Goal: Task Accomplishment & Management: Manage account settings

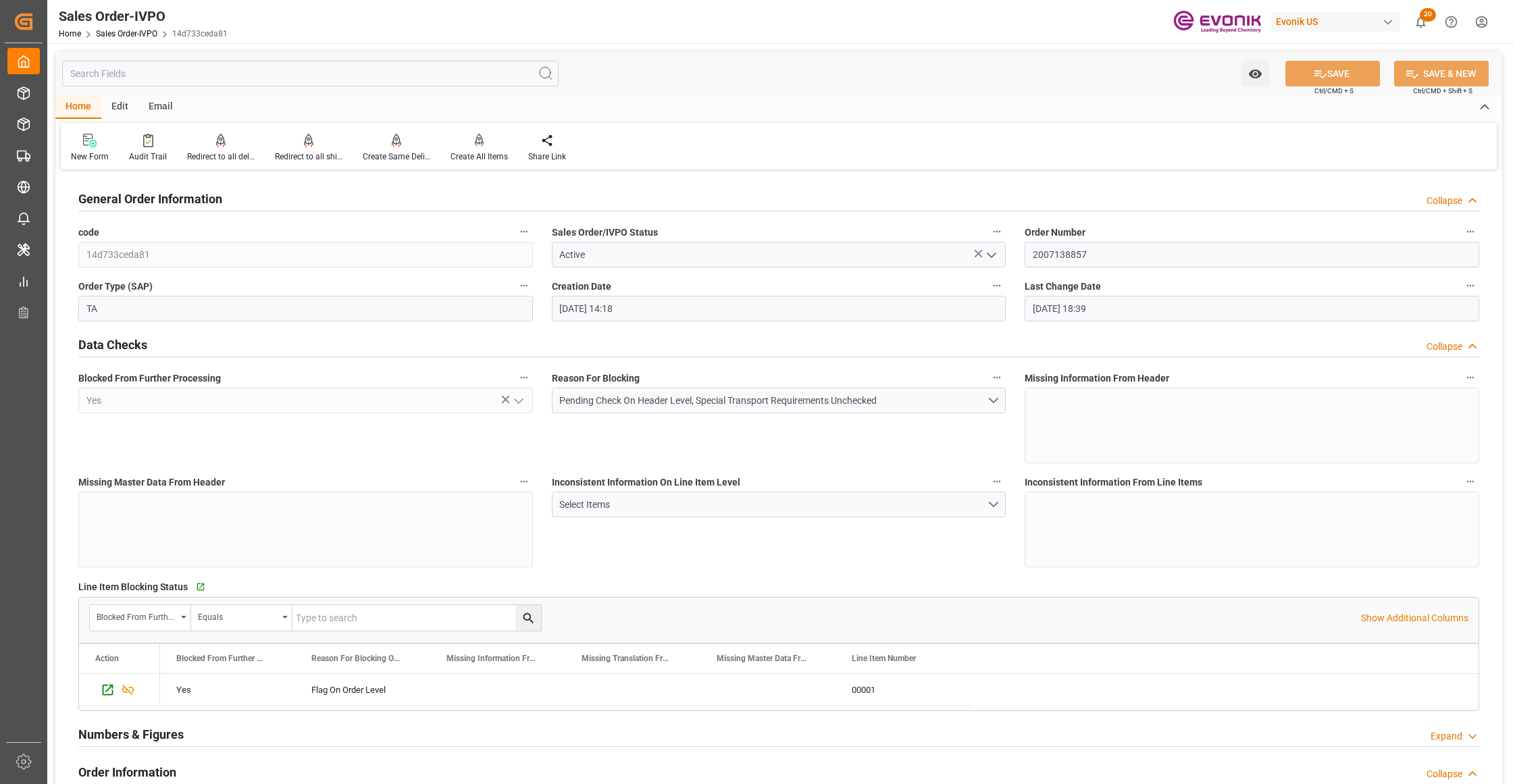
scroll to position [300, 0]
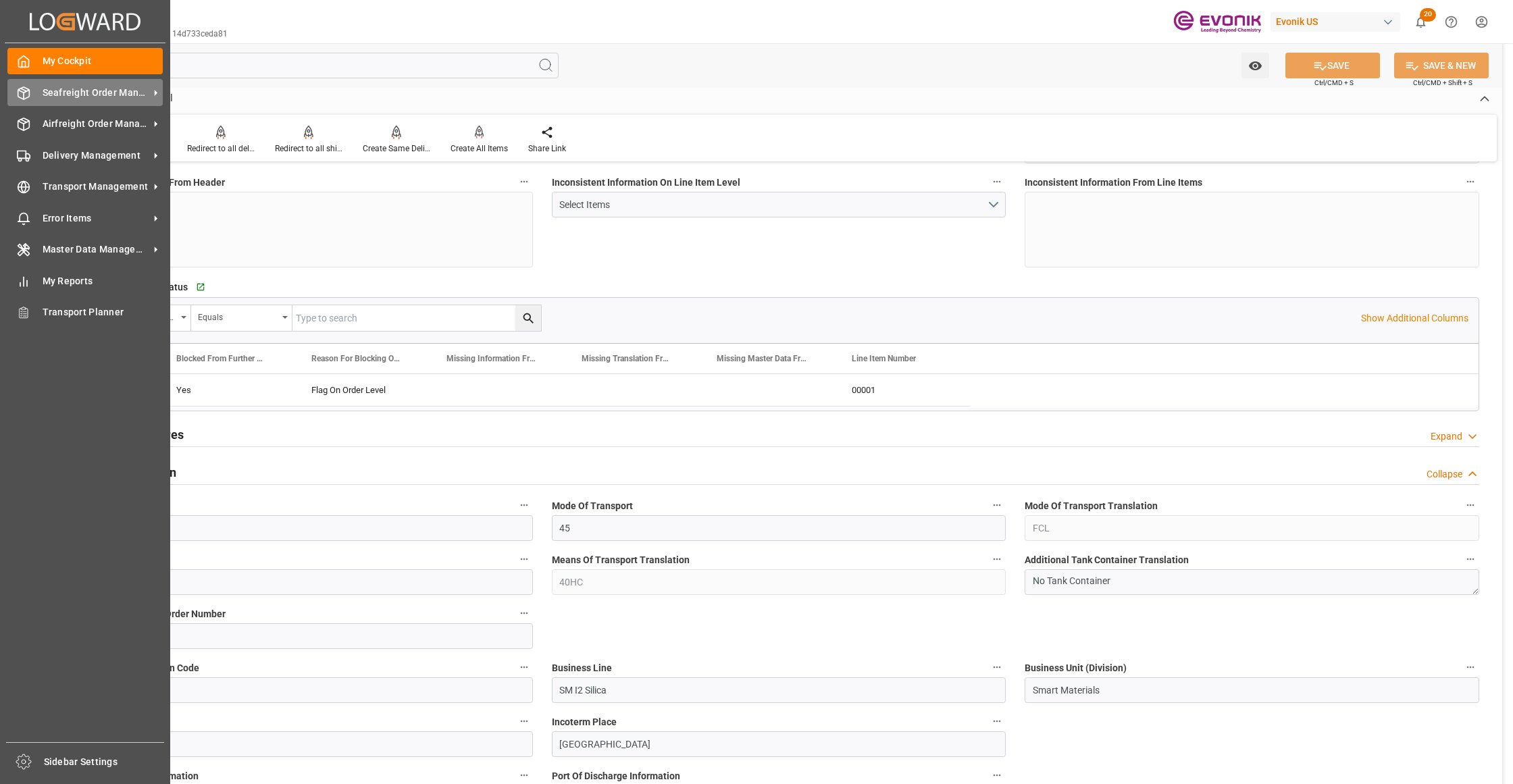
click at [59, 95] on span "Seafreight Order Management" at bounding box center [96, 92] width 107 height 14
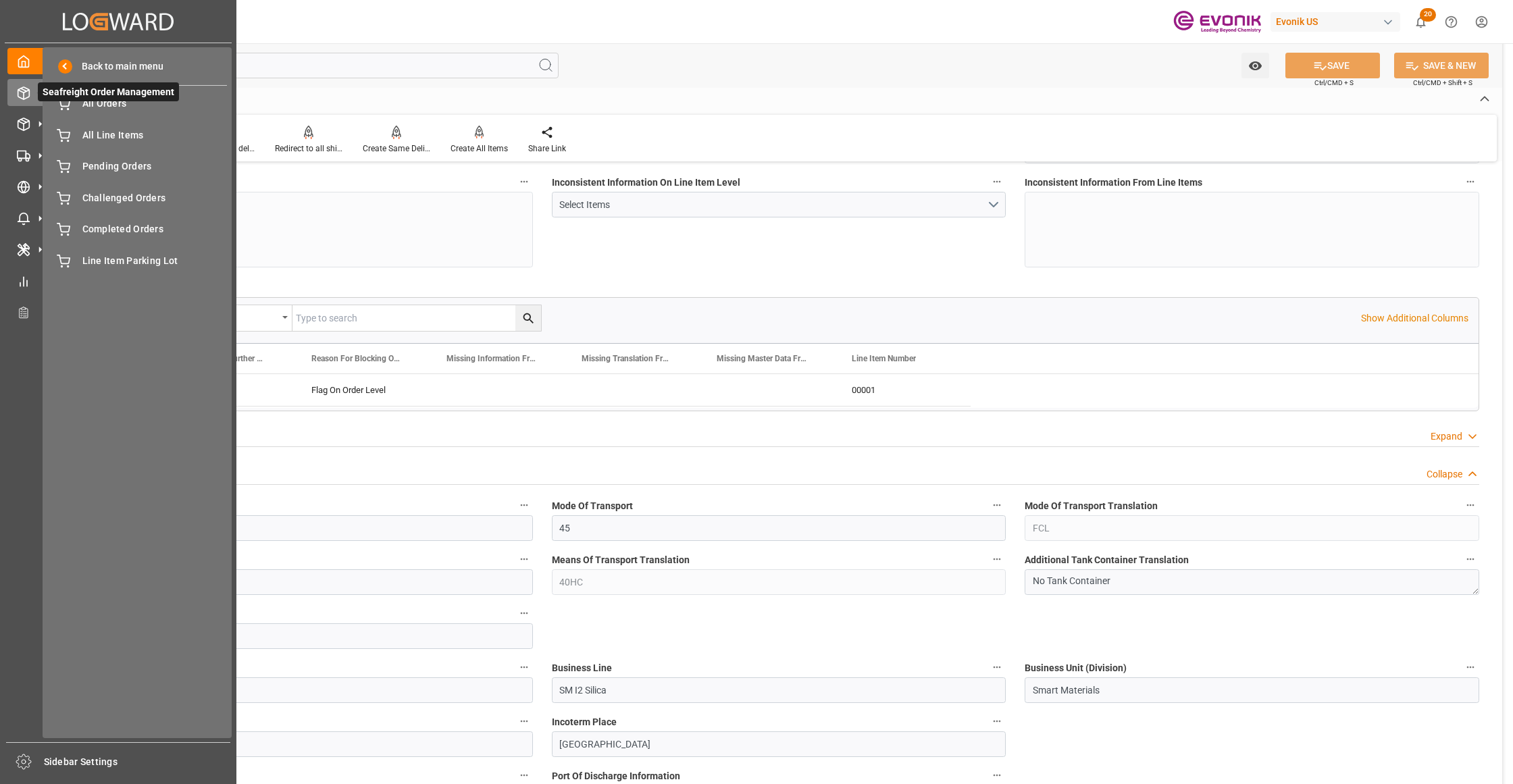
click at [86, 100] on span "Seafreight Order Management" at bounding box center [109, 92] width 141 height 19
click at [93, 106] on span "All Orders" at bounding box center [155, 103] width 145 height 14
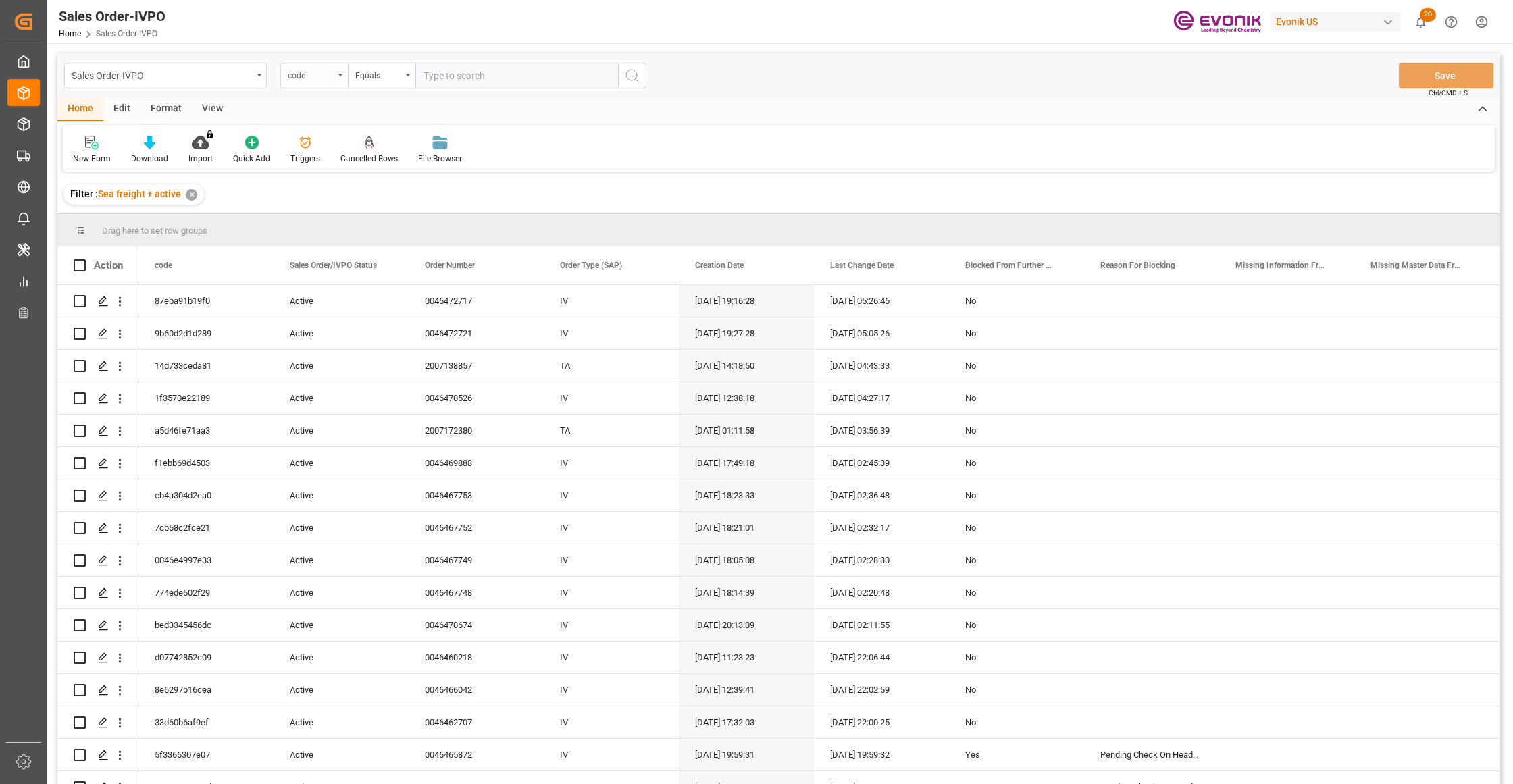
click at [333, 77] on div "code" at bounding box center [310, 73] width 46 height 16
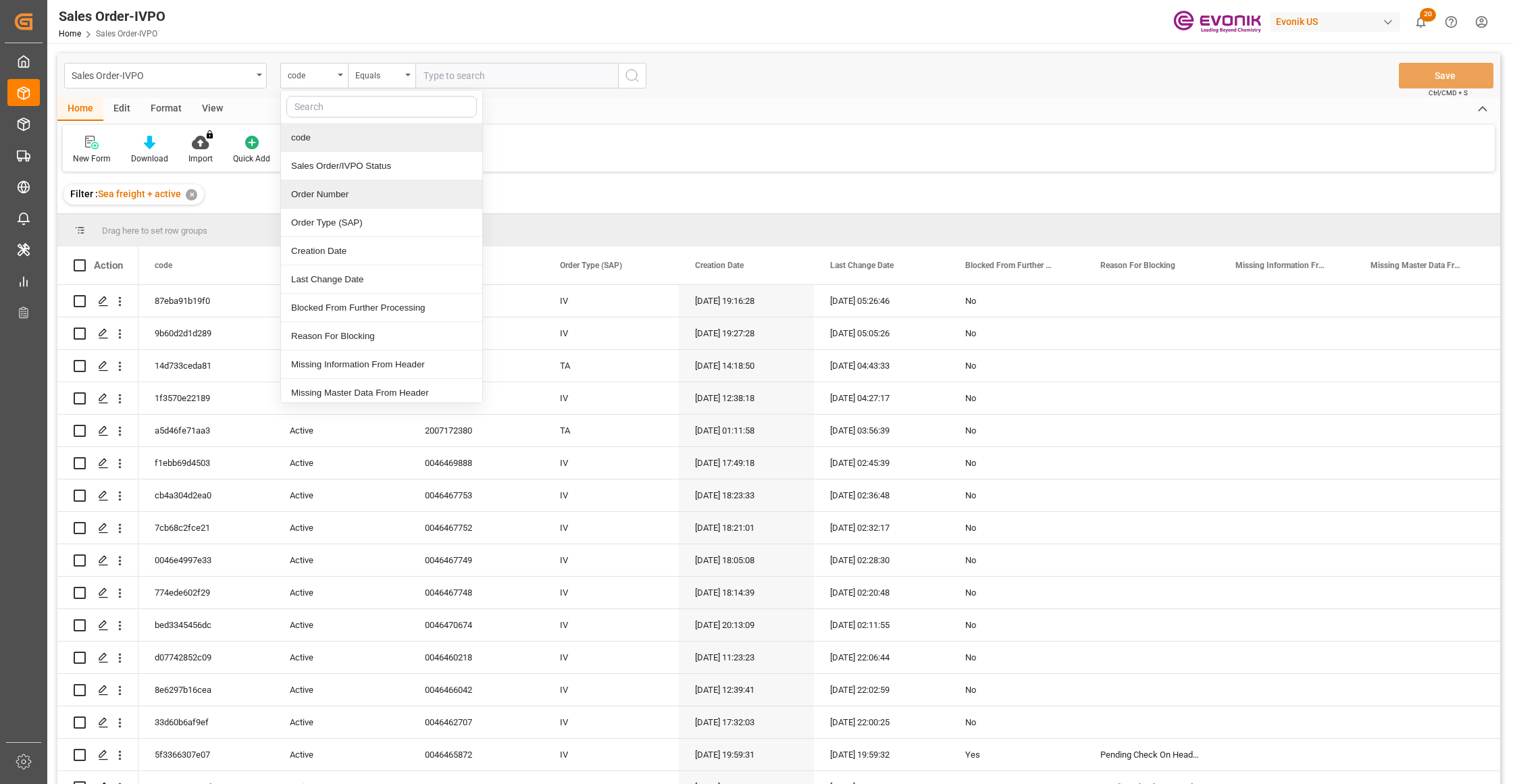
click at [337, 205] on div "Order Number" at bounding box center [381, 194] width 202 height 29
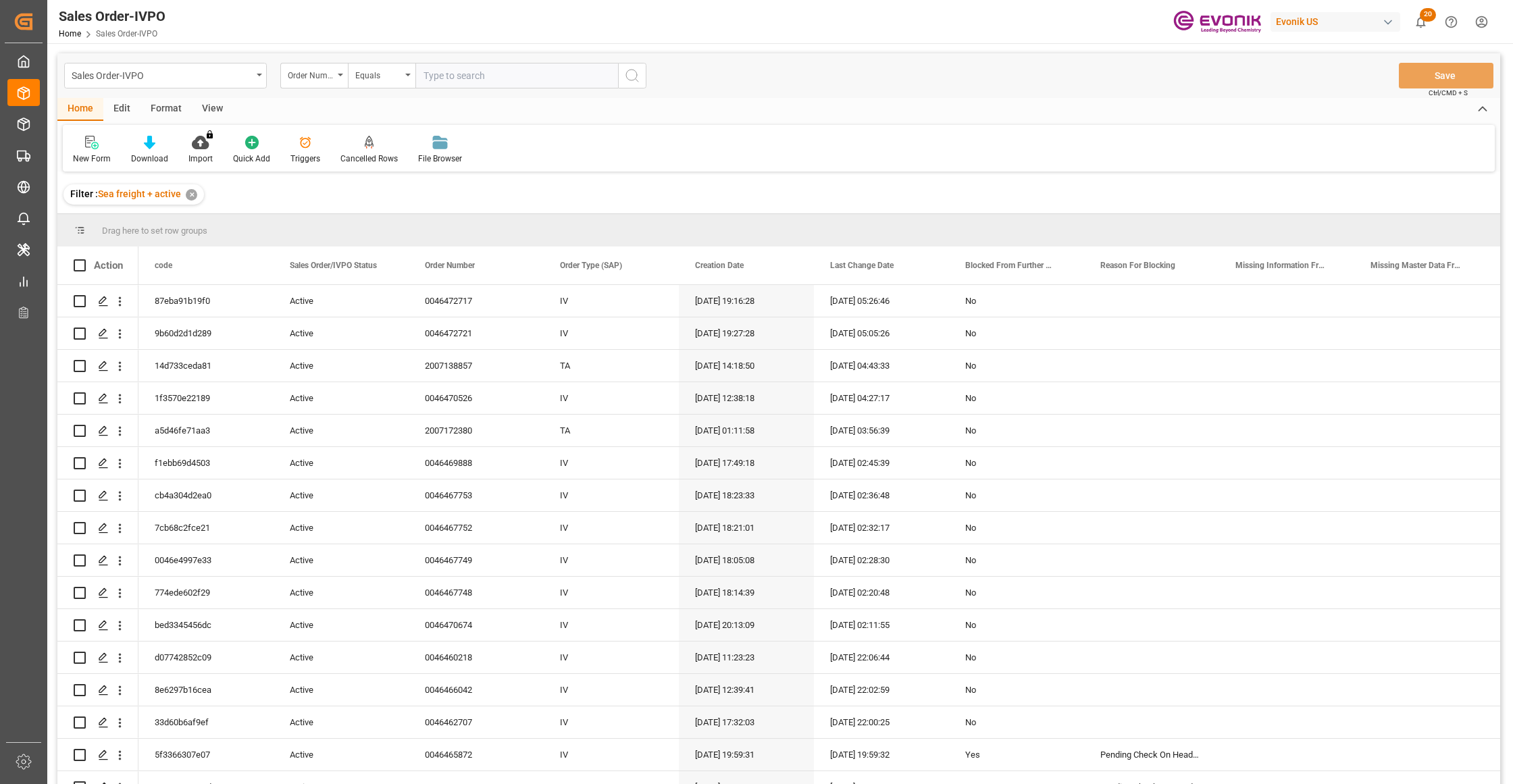
click at [441, 71] on input "text" at bounding box center [517, 76] width 203 height 26
paste input "0046465935"
type input "0046465935"
click at [638, 78] on icon "search button" at bounding box center [631, 75] width 16 height 16
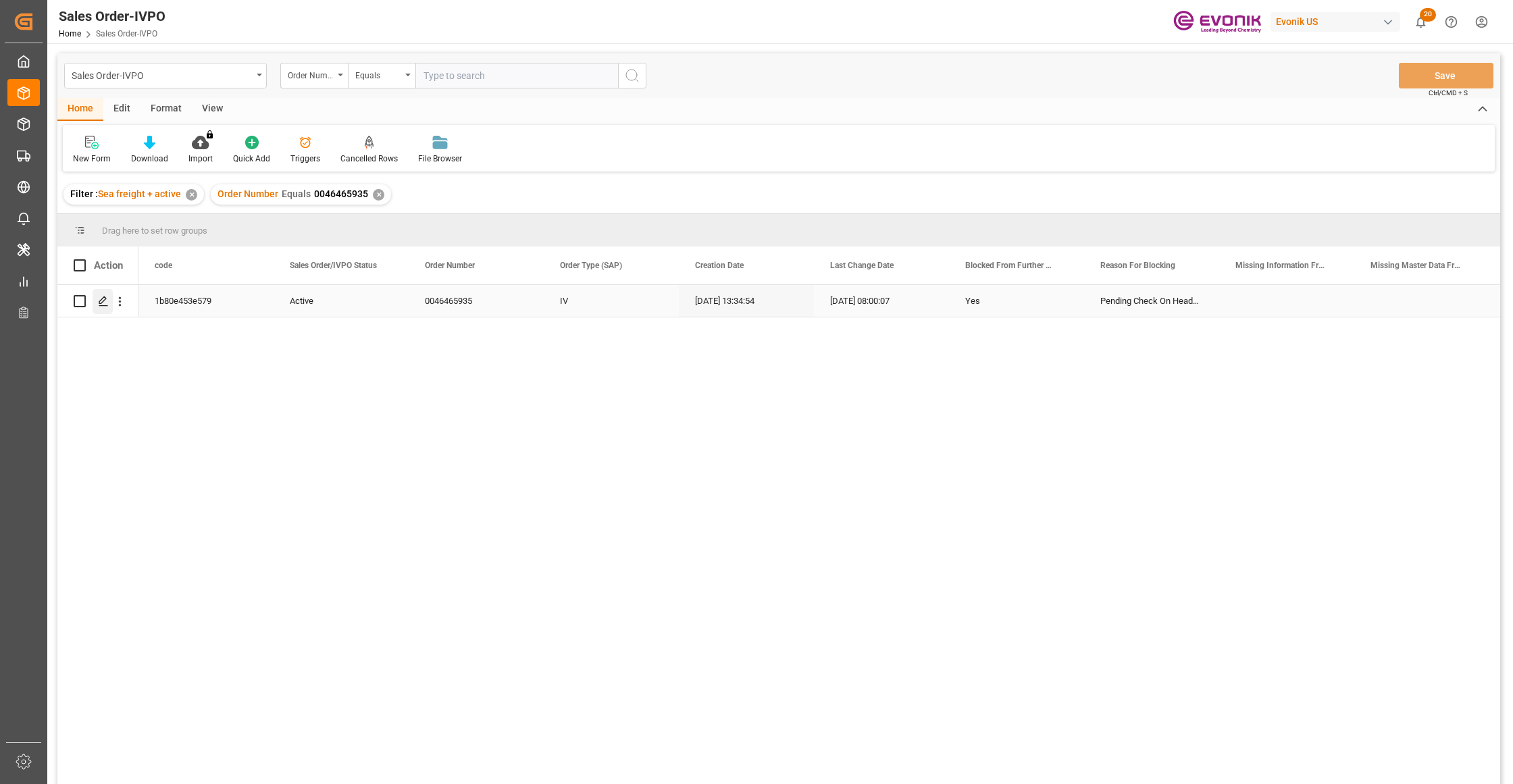
click at [98, 297] on icon "Press SPACE to select this row." at bounding box center [103, 301] width 11 height 11
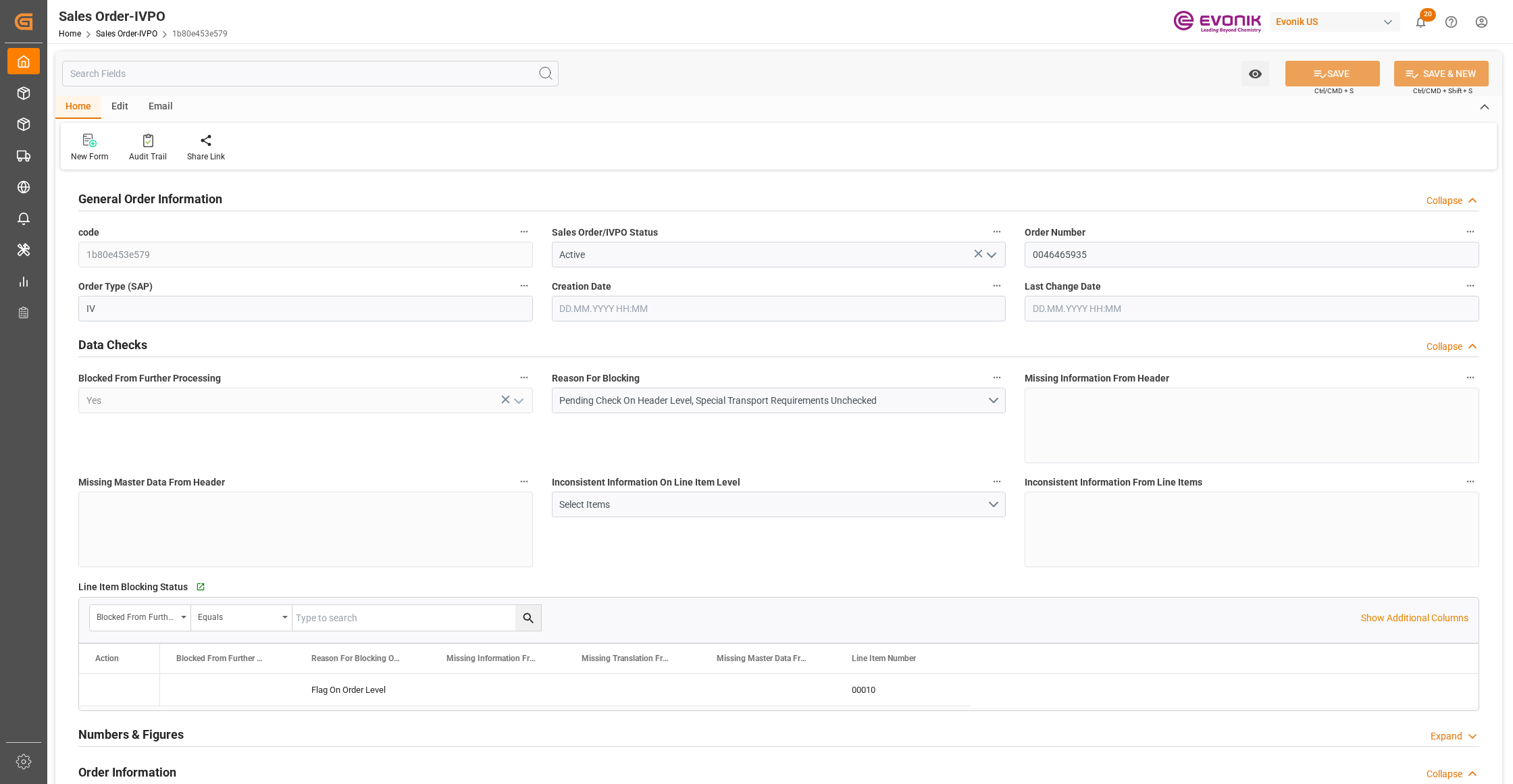
type input "BEANR"
type input "0"
type input "1"
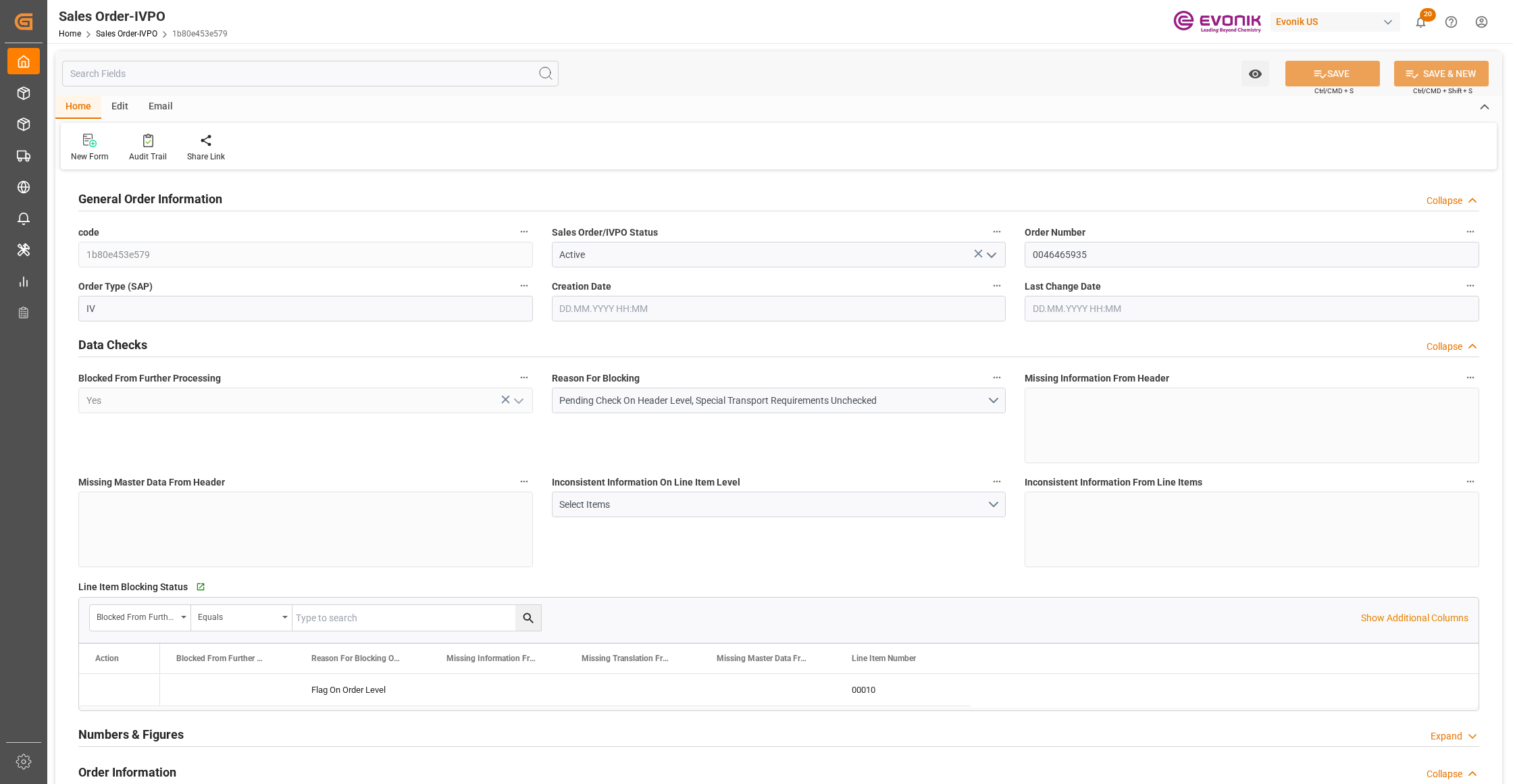
type input "11117.76"
type input "25.3018"
type input "17000"
type input "30"
type input "[DATE] 13:34"
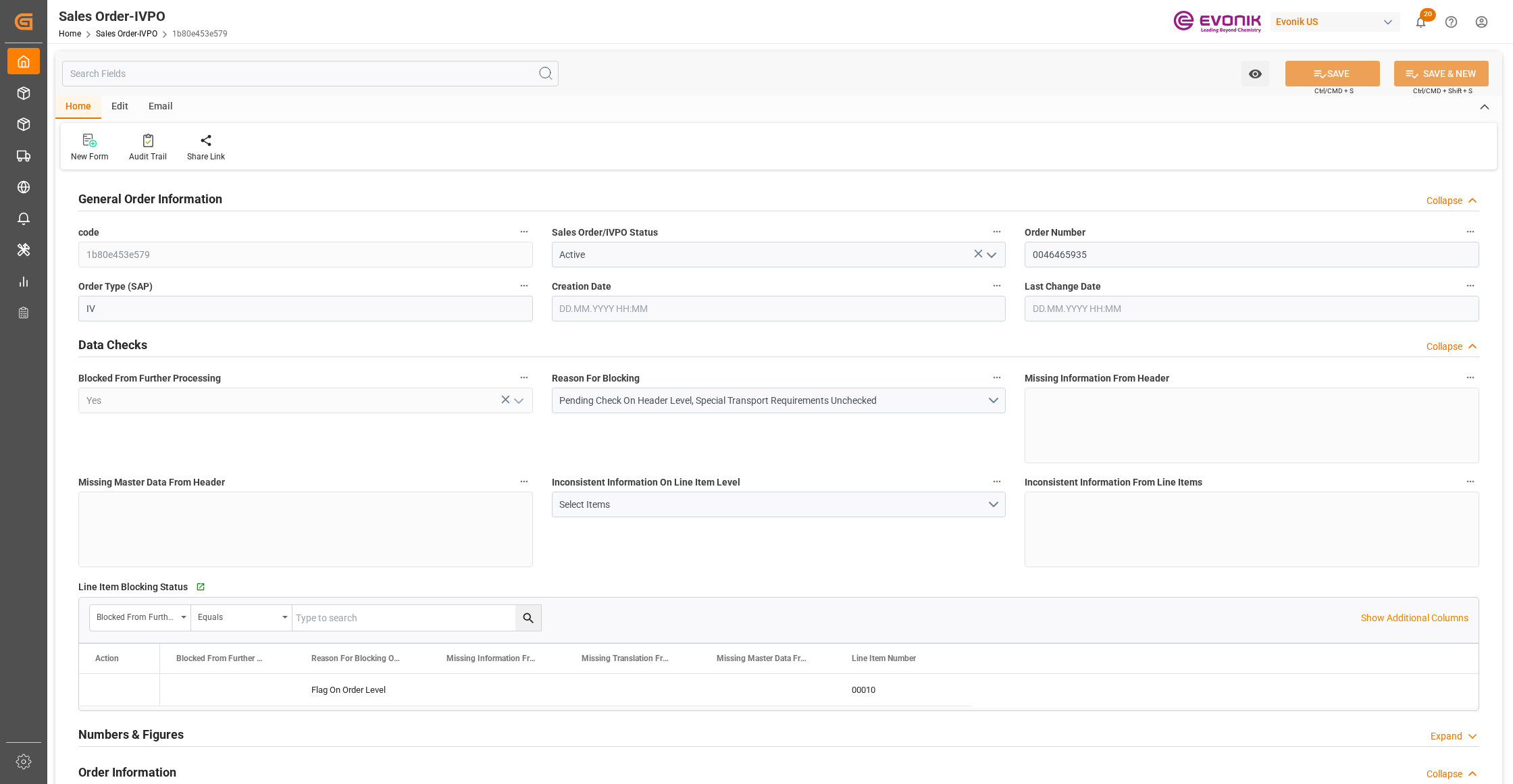
type input "[DATE] 08:00"
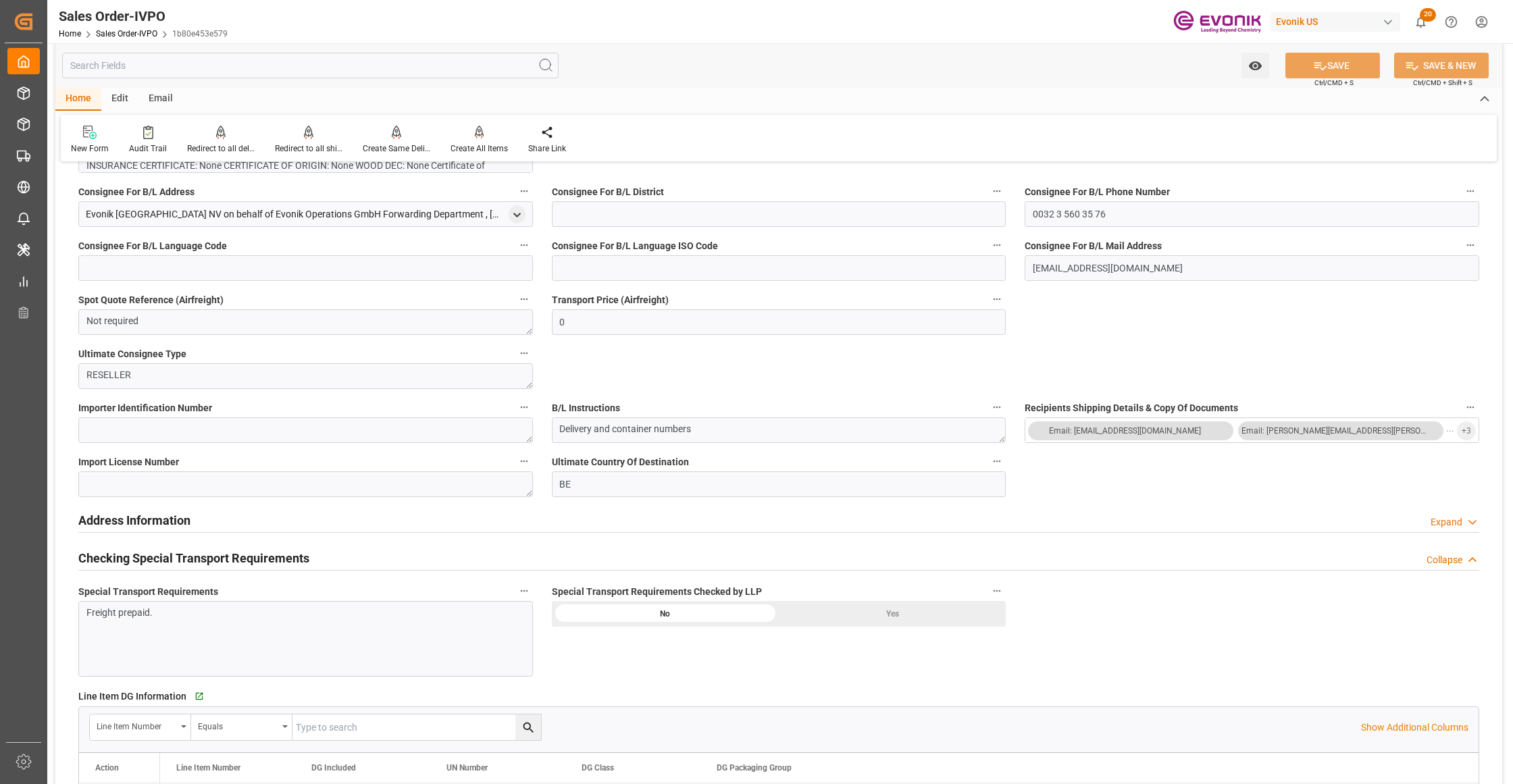
scroll to position [900, 0]
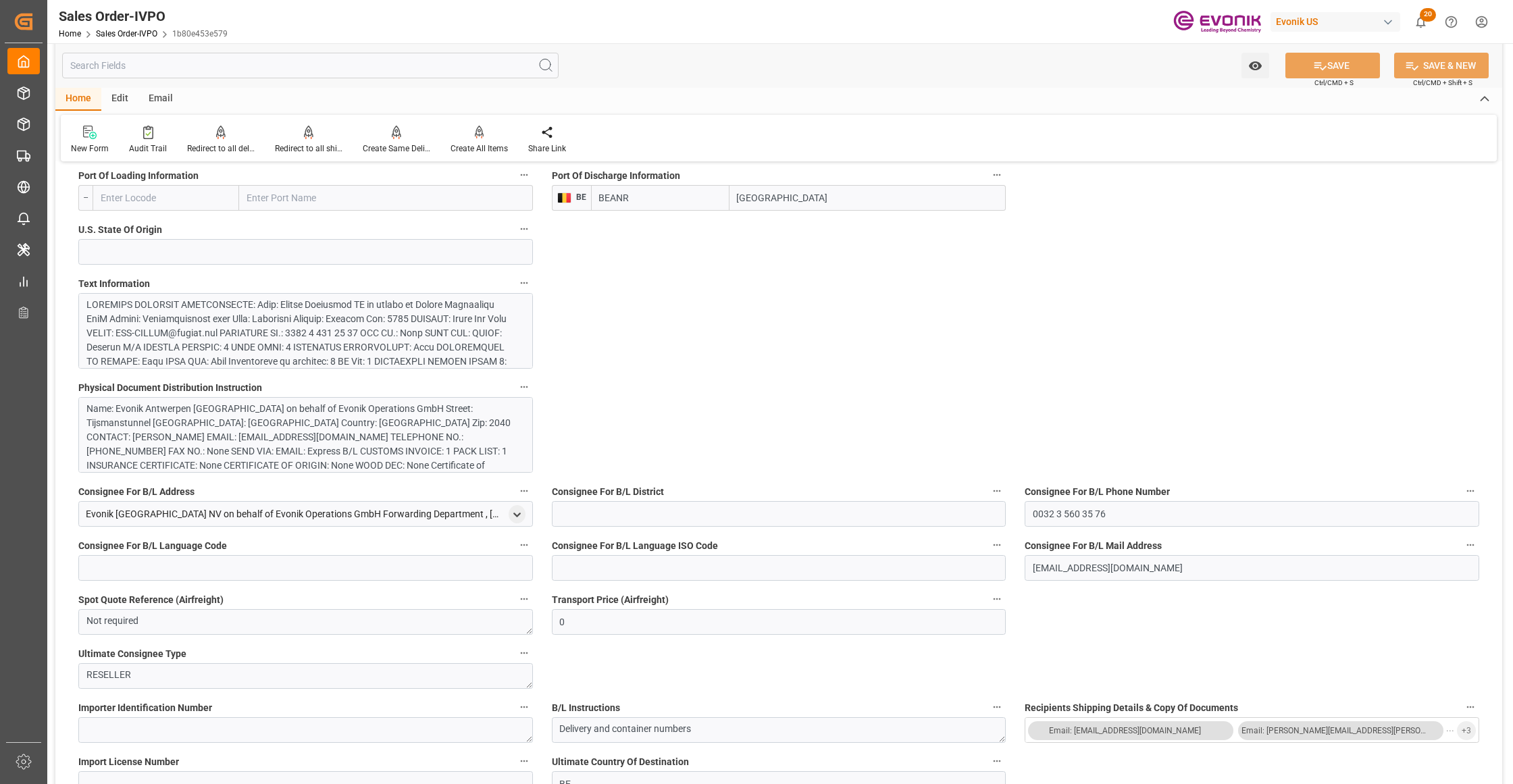
click at [416, 327] on div at bounding box center [299, 417] width 426 height 241
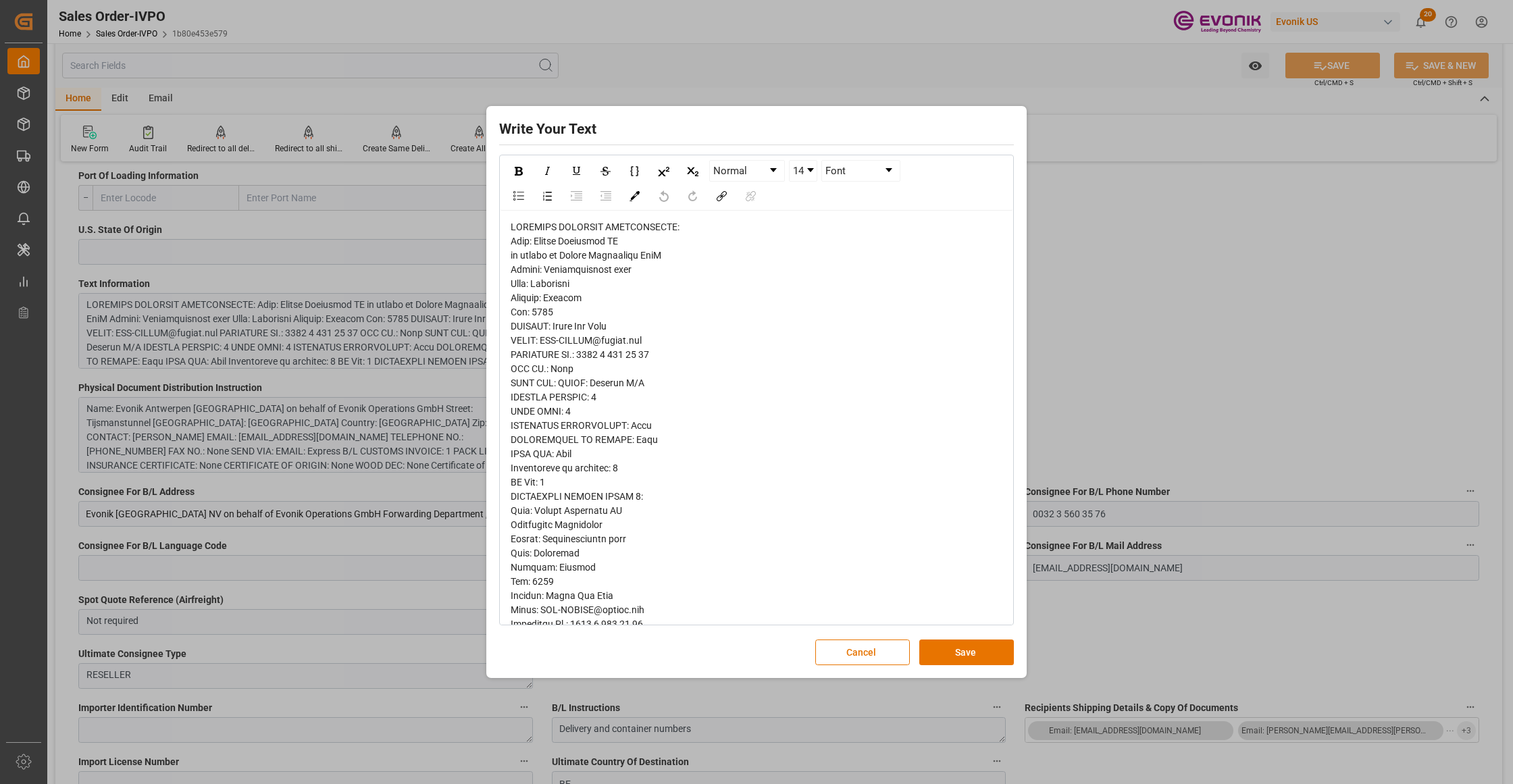
click at [519, 239] on span "rdw-editor" at bounding box center [627, 651] width 235 height 861
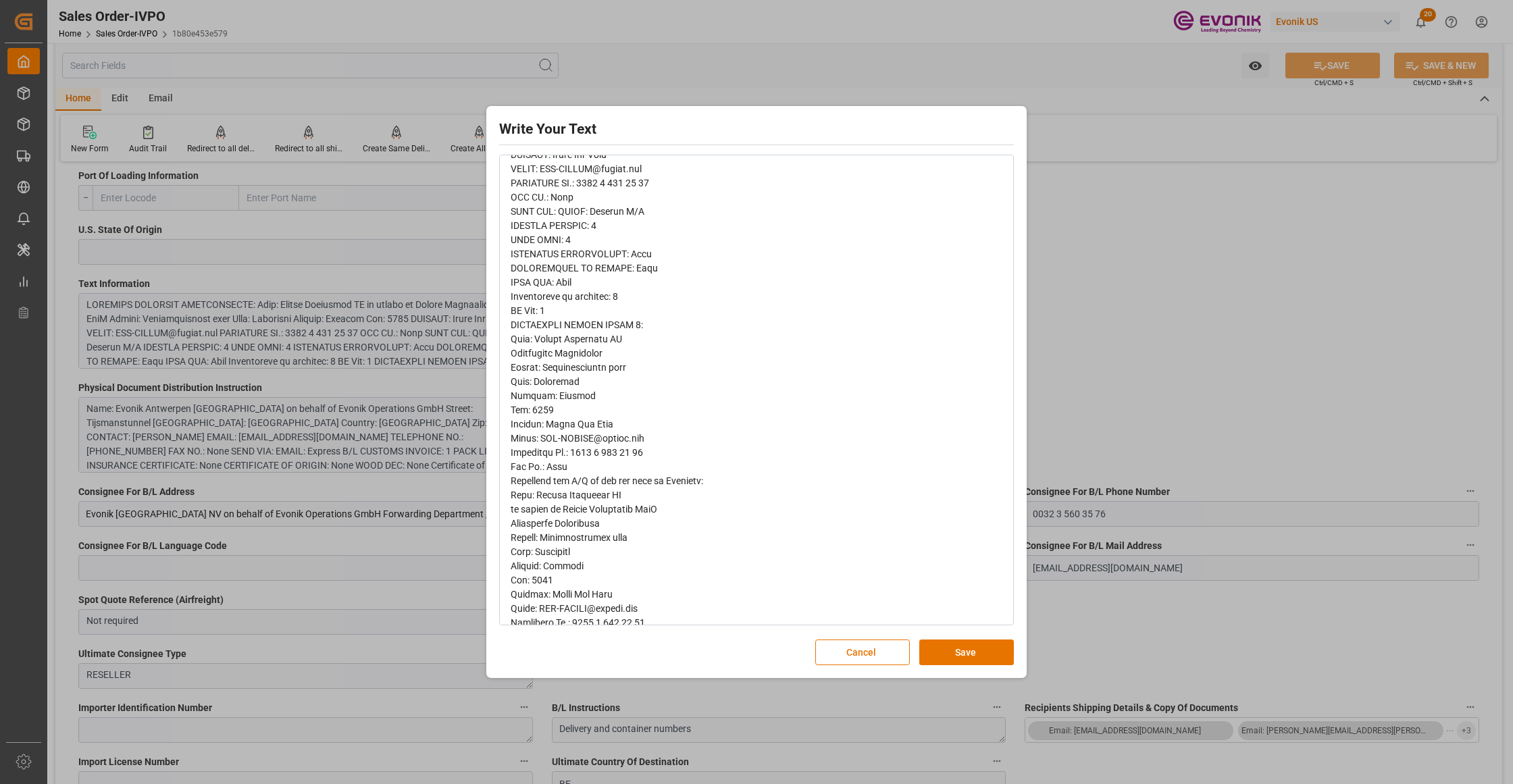
scroll to position [0, 0]
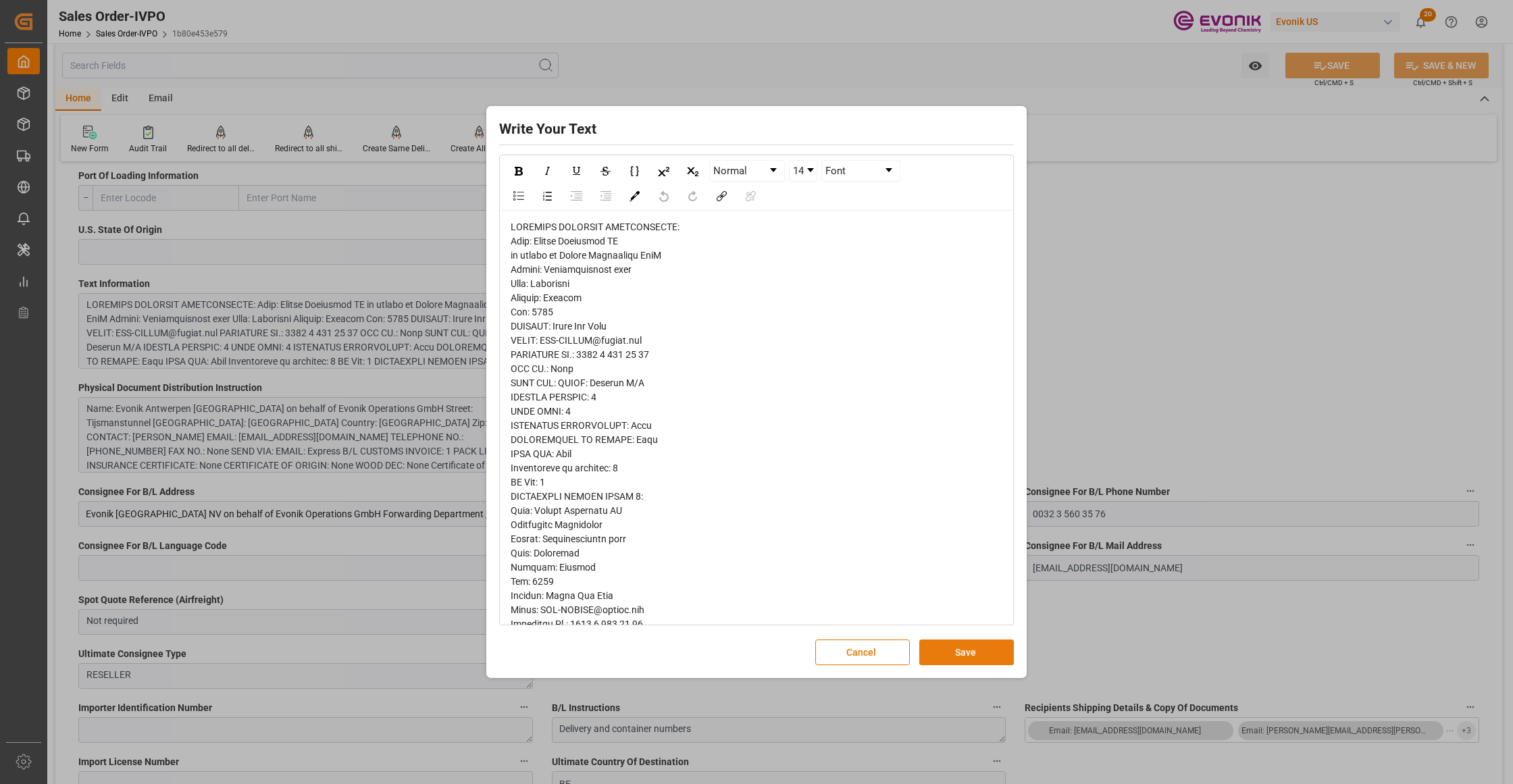
click at [952, 648] on button "Save" at bounding box center [967, 652] width 95 height 26
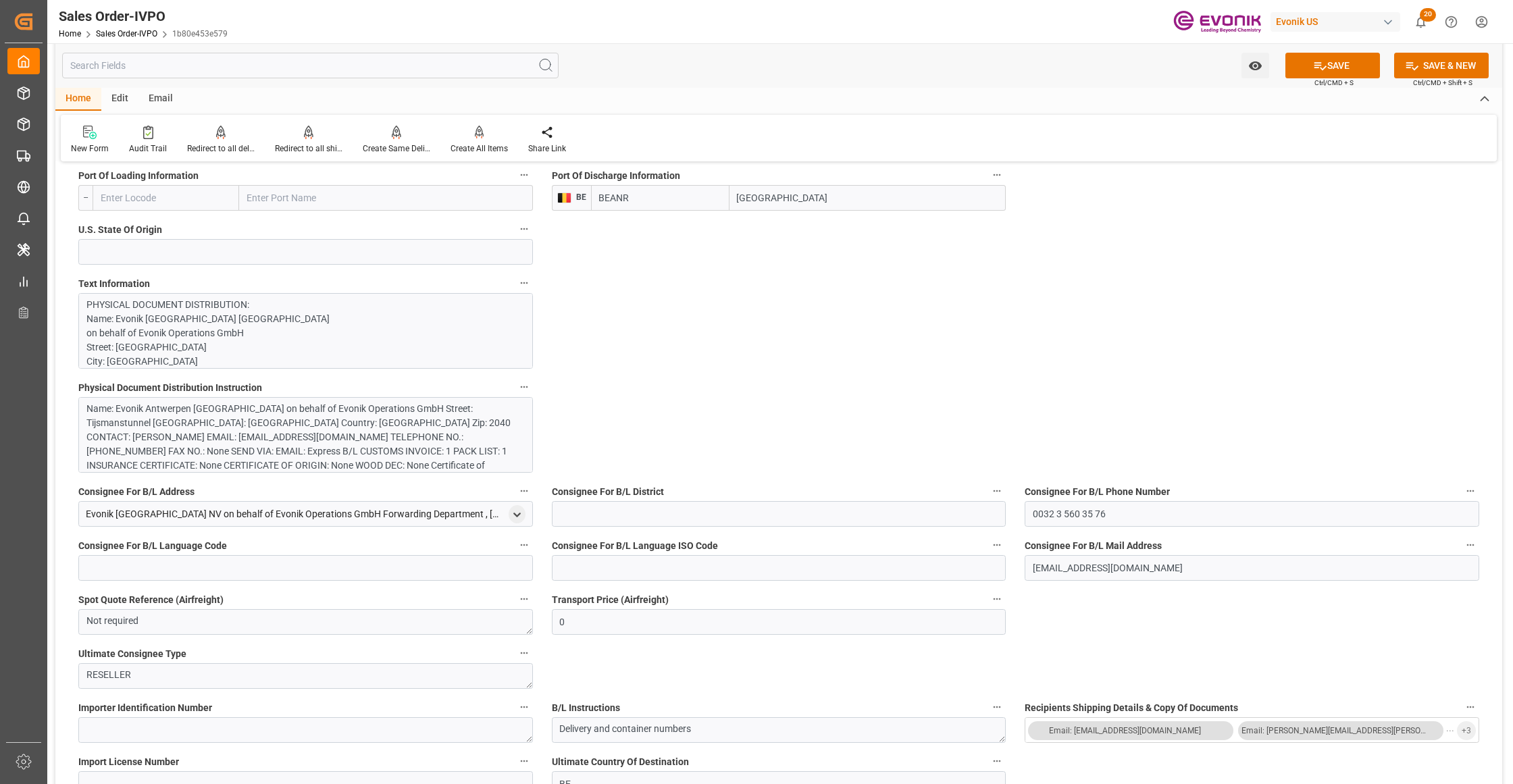
click at [325, 425] on div "Name: Evonik Antwerpen [GEOGRAPHIC_DATA] on behalf of Evonik Operations GmbH St…" at bounding box center [299, 444] width 426 height 85
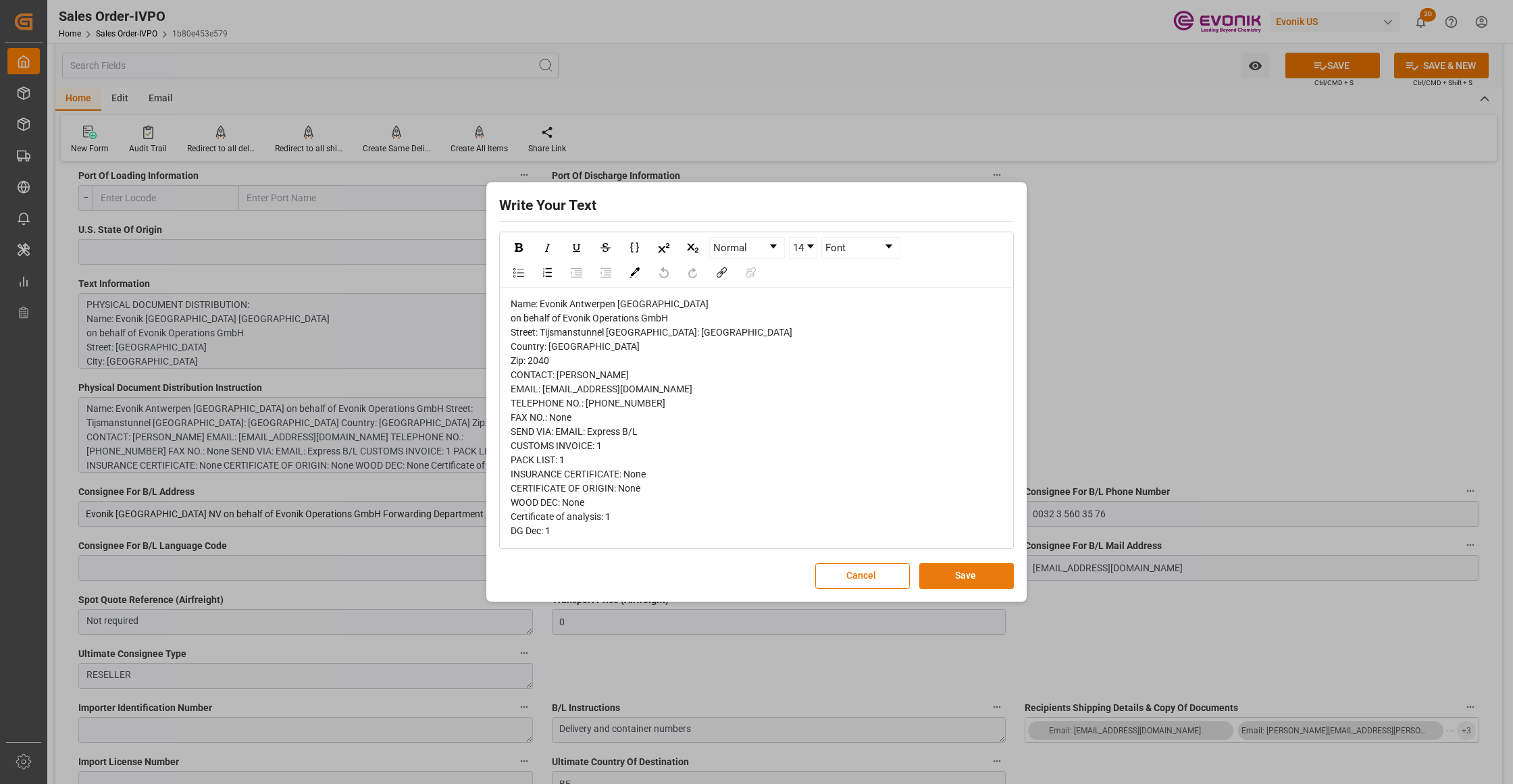
click at [962, 579] on button "Save" at bounding box center [967, 576] width 95 height 26
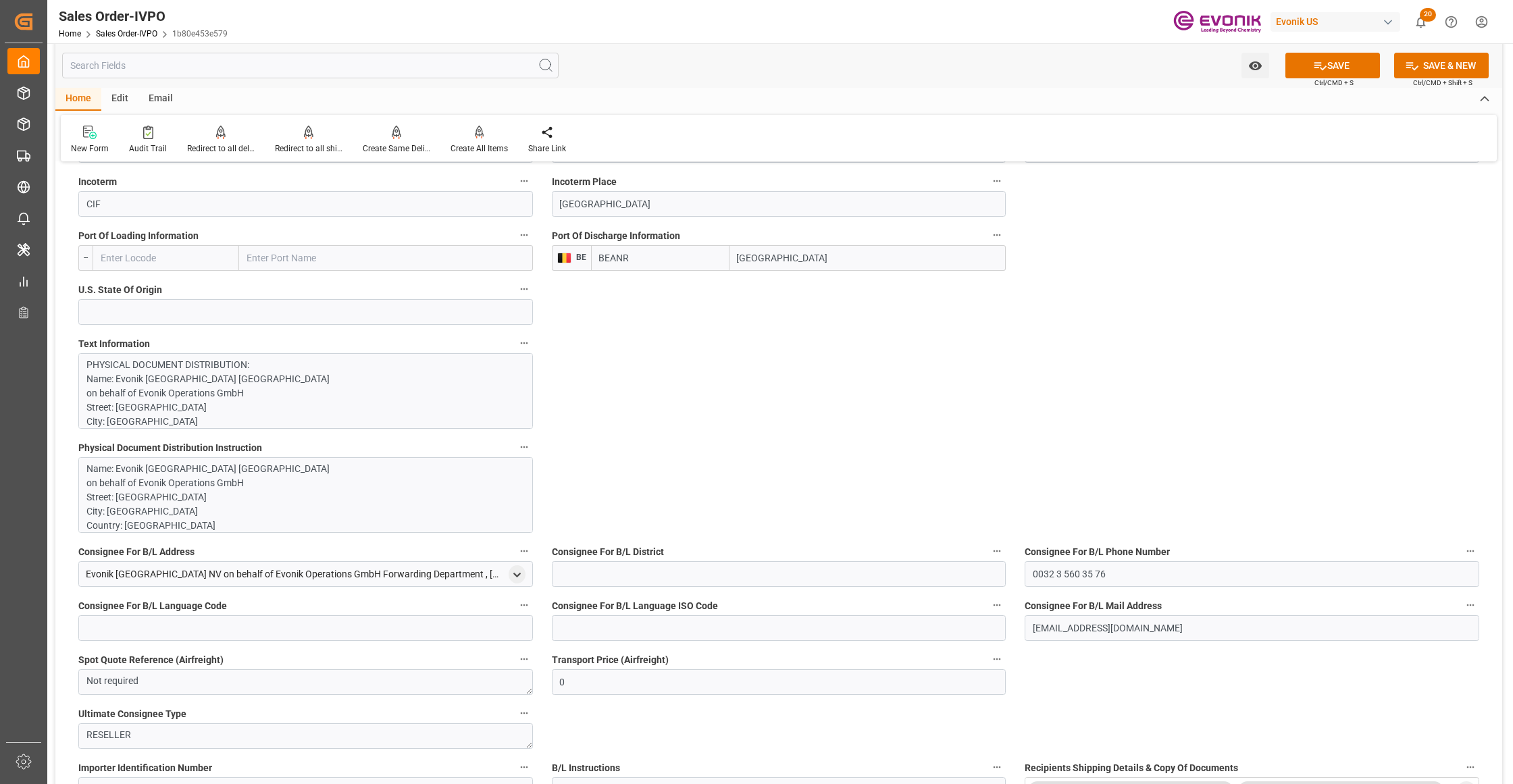
scroll to position [540, 0]
